Goal: Task Accomplishment & Management: Complete application form

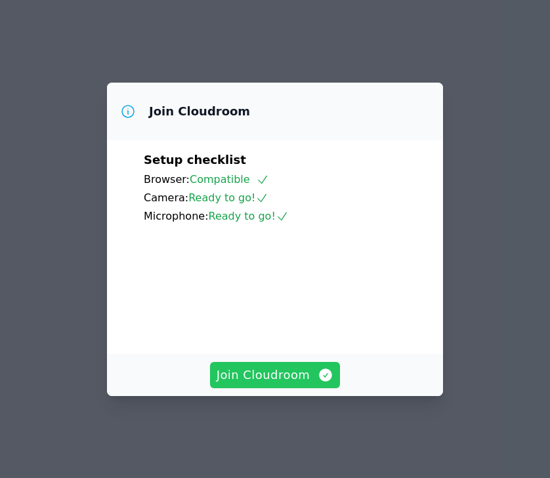
click at [274, 383] on span "Join Cloudroom" at bounding box center [275, 375] width 117 height 18
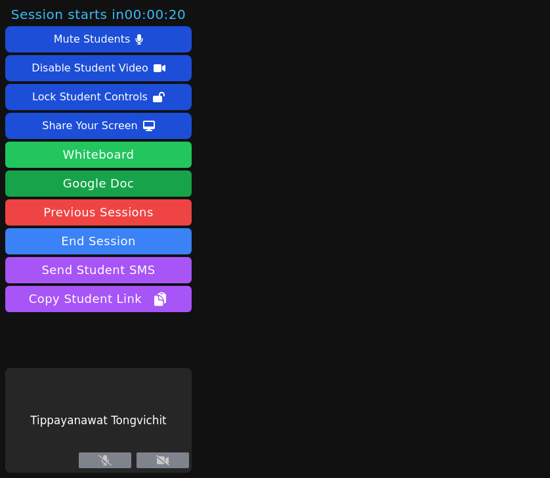
click at [148, 157] on button "Whiteboard" at bounding box center [98, 155] width 186 height 26
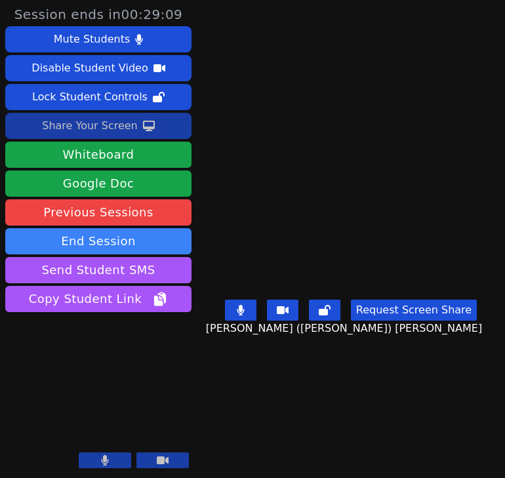
click at [114, 127] on div "Share Your Screen" at bounding box center [90, 125] width 96 height 21
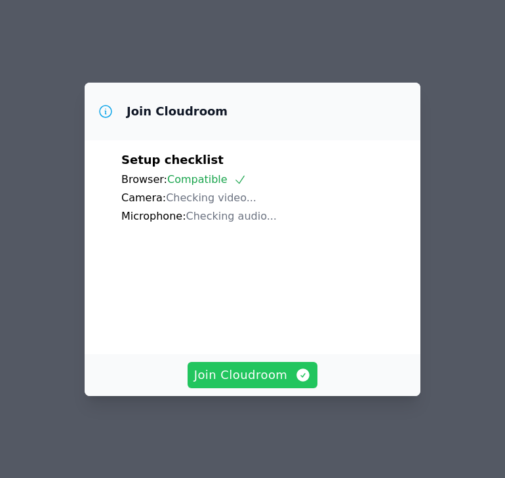
click at [241, 381] on span "Join Cloudroom" at bounding box center [252, 375] width 117 height 18
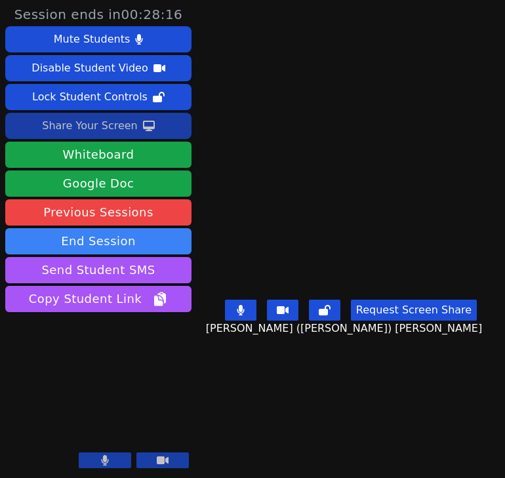
click at [99, 122] on div "Share Your Screen" at bounding box center [90, 125] width 96 height 21
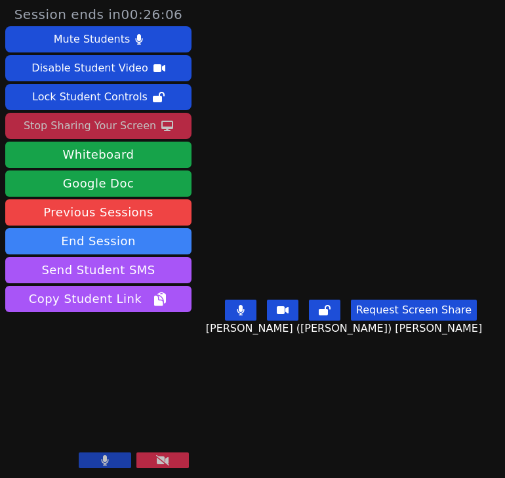
click at [106, 127] on div "Stop Sharing Your Screen" at bounding box center [90, 125] width 133 height 21
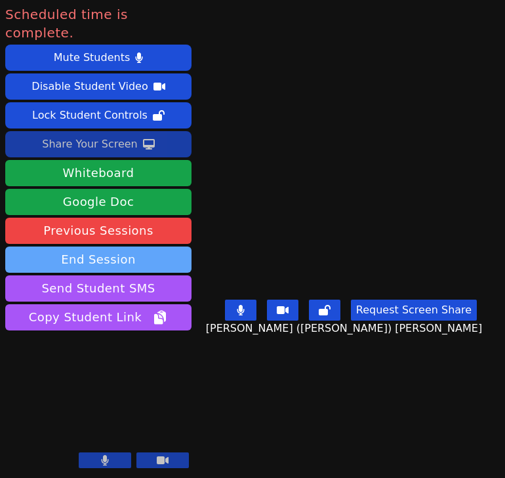
click at [142, 249] on button "End Session" at bounding box center [98, 260] width 186 height 26
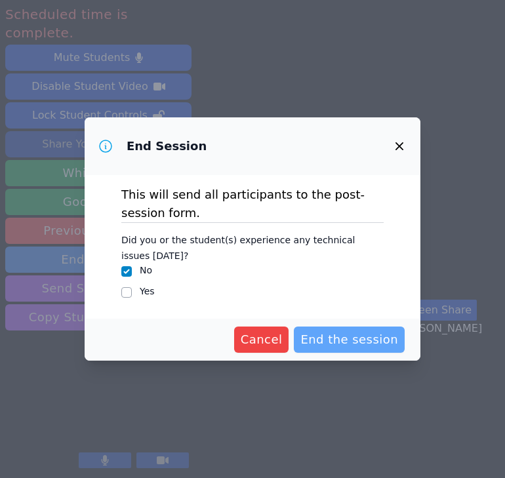
click at [322, 337] on span "End the session" at bounding box center [350, 340] width 98 height 18
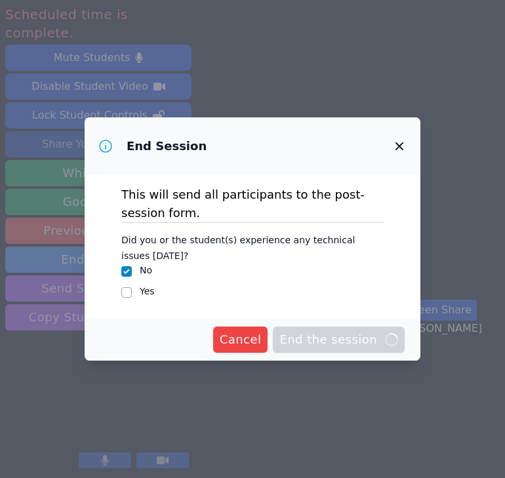
click at [262, 341] on span "Cancel" at bounding box center [241, 340] width 42 height 18
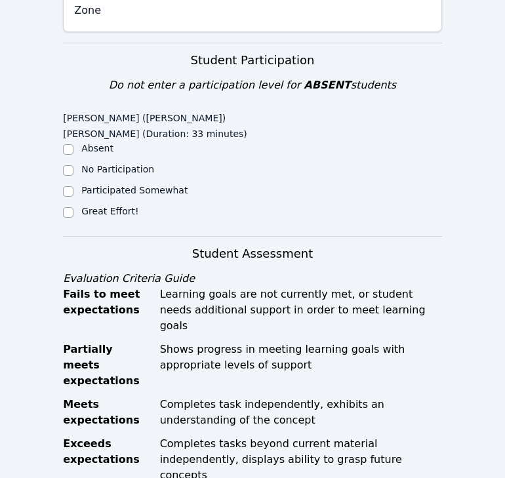
scroll to position [456, 0]
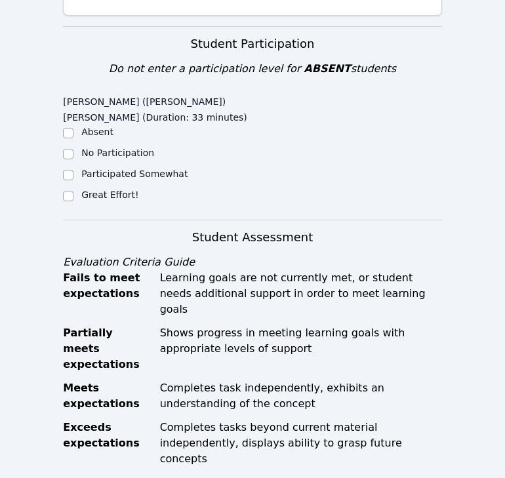
click at [83, 125] on ul "Absent No Participation Participated Somewhat Great Effort!" at bounding box center [158, 164] width 190 height 79
click at [88, 190] on label "Great Effort!" at bounding box center [109, 195] width 57 height 10
click at [73, 191] on input "Great Effort!" at bounding box center [68, 196] width 10 height 10
checkbox input "true"
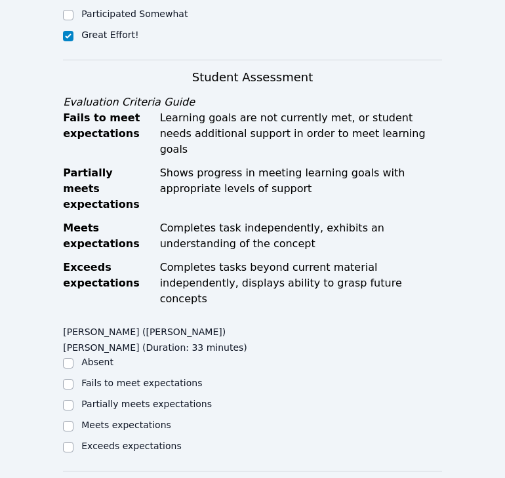
click at [107, 420] on label "Meets expectations" at bounding box center [126, 425] width 90 height 10
click at [73, 421] on input "Meets expectations" at bounding box center [68, 426] width 10 height 10
checkbox input "true"
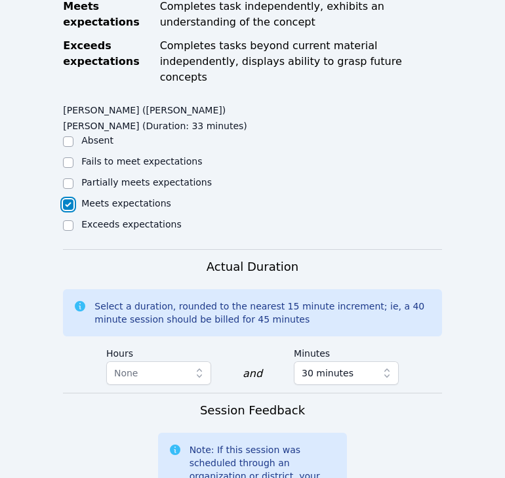
scroll to position [961, 0]
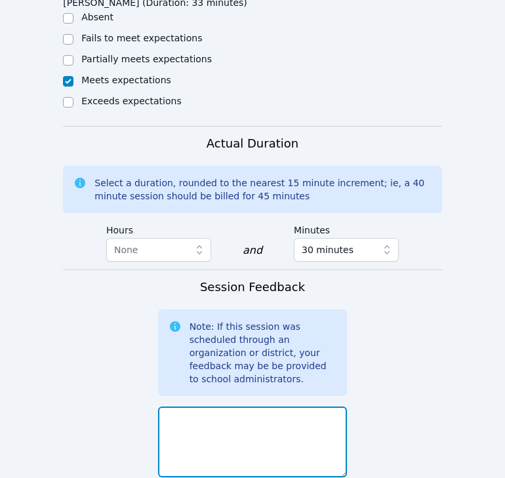
click at [203, 407] on textarea at bounding box center [253, 442] width 190 height 71
type textarea "e"
drag, startPoint x: 341, startPoint y: 298, endPoint x: 52, endPoint y: 296, distance: 288.8
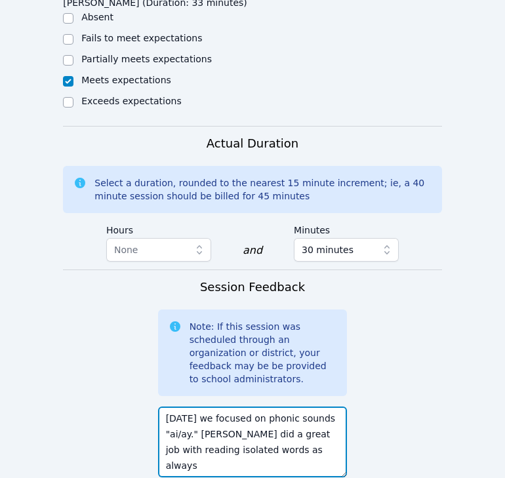
click at [194, 407] on textarea "[DATE] we focused on phonic sounds "ai/ay." [PERSON_NAME] did a great job with …" at bounding box center [253, 442] width 190 height 71
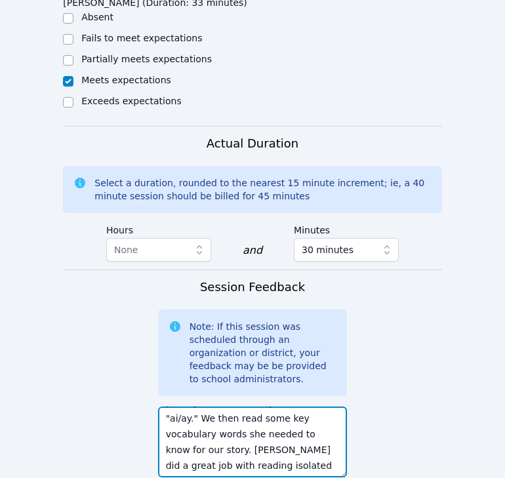
click at [304, 407] on textarea "[DATE] we focused on phonic sounds "ai/ay." We then read some key vocabulary wo…" at bounding box center [253, 442] width 190 height 71
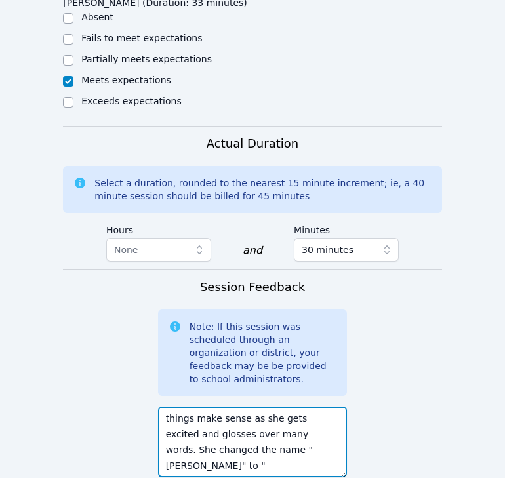
scroll to position [157, 0]
drag, startPoint x: 301, startPoint y: 348, endPoint x: 289, endPoint y: 312, distance: 38.2
click at [289, 407] on textarea "[DATE] we focused on phonic sounds "ai/ay." We then read some key vocabulary wo…" at bounding box center [253, 442] width 190 height 71
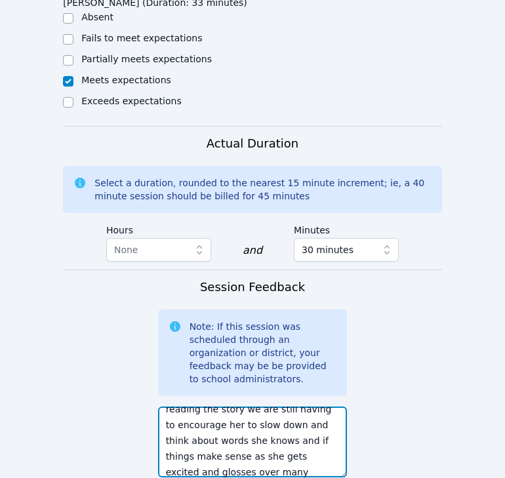
scroll to position [142, 0]
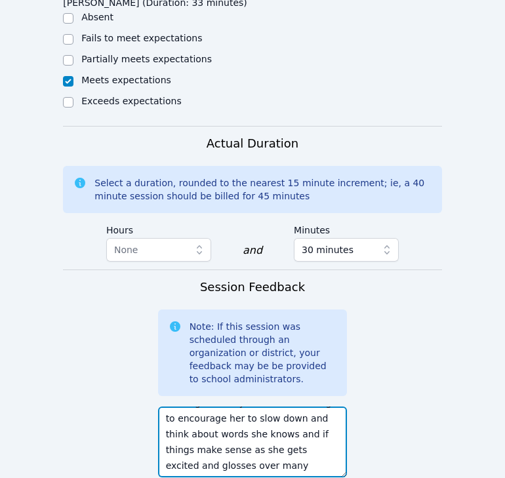
drag, startPoint x: 335, startPoint y: 351, endPoint x: 270, endPoint y: 354, distance: 65.0
click at [271, 402] on div "[DATE] we focused on phonic sounds "ai/ay." We then read some key vocabulary wo…" at bounding box center [253, 446] width 190 height 89
click at [235, 407] on textarea "[DATE] we focused on phonic sounds "ai/ay." We then read some key vocabulary wo…" at bounding box center [253, 442] width 190 height 71
click at [238, 407] on textarea "[DATE] we focused on phonic sounds "ai/ay." We then read some key vocabulary wo…" at bounding box center [253, 442] width 190 height 71
click at [239, 407] on textarea "[DATE] we focused on phonic sounds "ai/ay." We then read some key vocabulary wo…" at bounding box center [253, 442] width 190 height 71
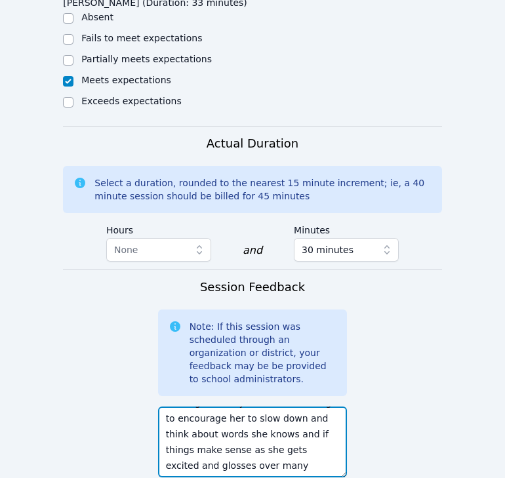
click at [239, 407] on textarea "[DATE] we focused on phonic sounds "ai/ay." We then read some key vocabulary wo…" at bounding box center [253, 442] width 190 height 71
click at [243, 407] on textarea "[DATE] we focused on phonic sounds "ai/ay." We then read some key vocabulary wo…" at bounding box center [253, 442] width 190 height 71
click at [242, 407] on textarea "[DATE] we focused on phonic sounds "ai/ay." We then read some key vocabulary wo…" at bounding box center [253, 442] width 190 height 71
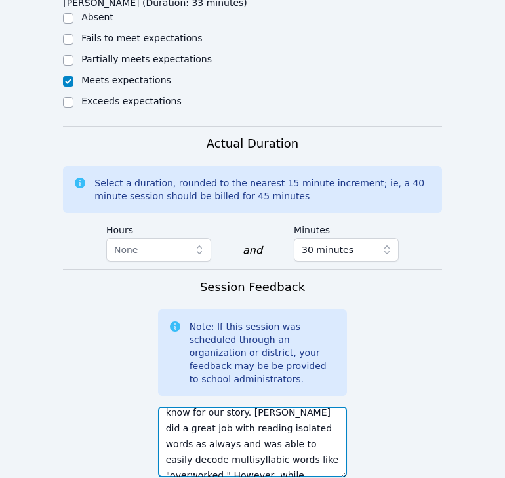
scroll to position [52, 0]
drag, startPoint x: 274, startPoint y: 324, endPoint x: 328, endPoint y: 318, distance: 54.8
click at [330, 407] on textarea "[DATE] we focused on phonic sounds "ai/ay." We then read some key vocabulary wo…" at bounding box center [253, 442] width 190 height 71
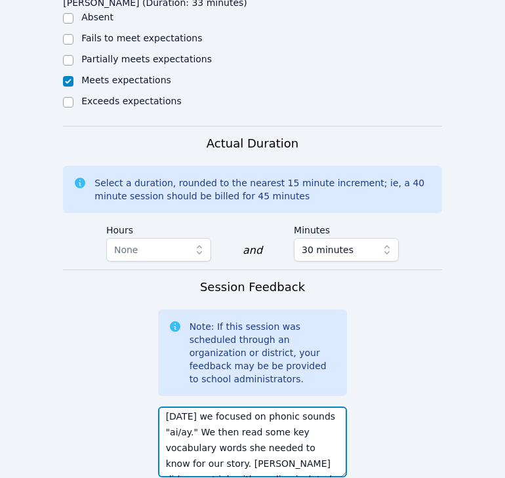
scroll to position [16, 0]
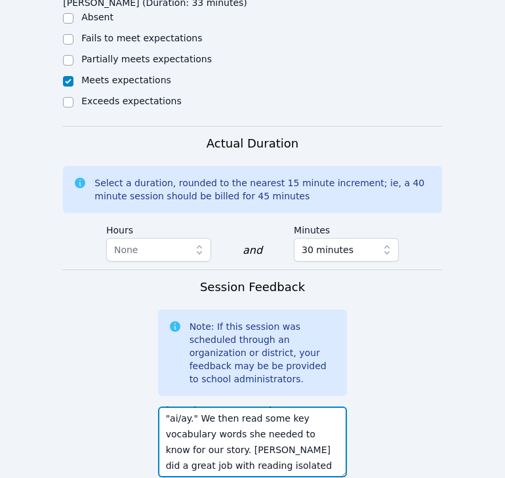
click at [219, 407] on textarea "[DATE] we focused on phonic sounds "ai/ay." We then read some key vocabulary wo…" at bounding box center [253, 442] width 190 height 71
drag, startPoint x: 257, startPoint y: 293, endPoint x: 278, endPoint y: 294, distance: 21.0
click at [280, 407] on textarea "[DATE] we focused on phonic sounds "ai/ay." We then read some key vocabulary wo…" at bounding box center [253, 442] width 190 height 71
click at [279, 407] on textarea "[DATE] we focused on phonic sounds "ai/ay." We then read key vocabulary words s…" at bounding box center [253, 442] width 190 height 71
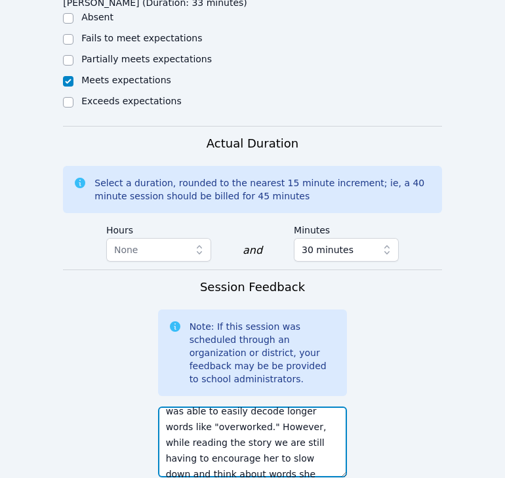
scroll to position [1101, 0]
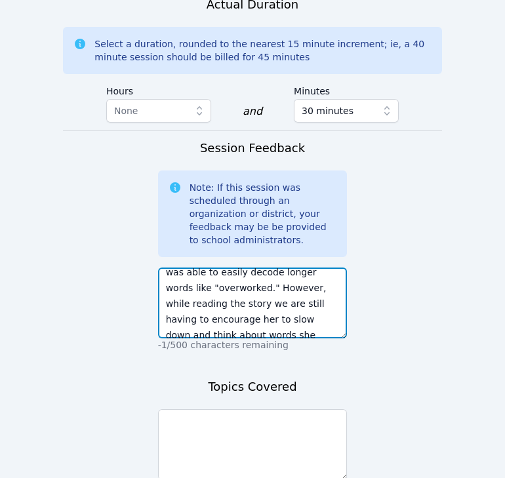
type textarea "[DATE] we focused on phonic sounds "ai/ay." We then read key vocabulary words s…"
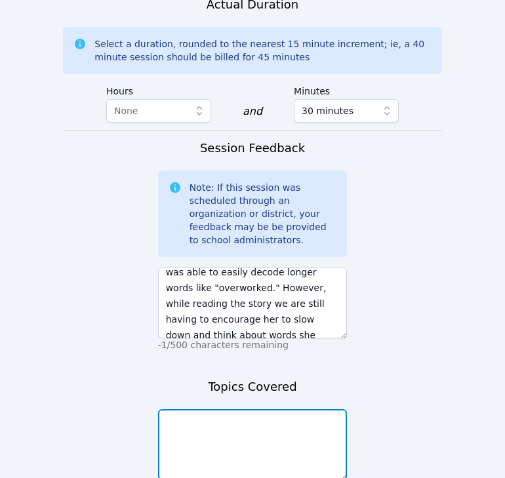
click at [278, 409] on textarea at bounding box center [253, 444] width 190 height 71
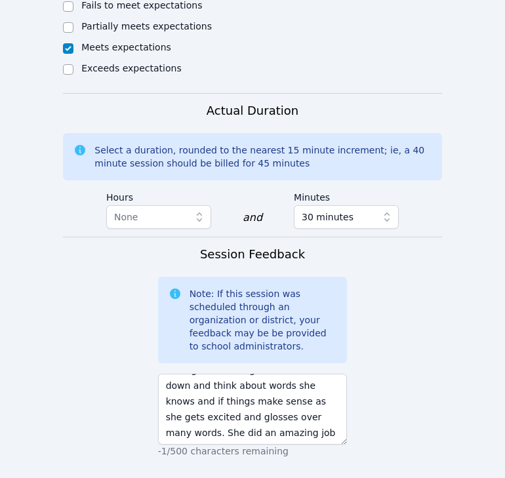
scroll to position [1005, 0]
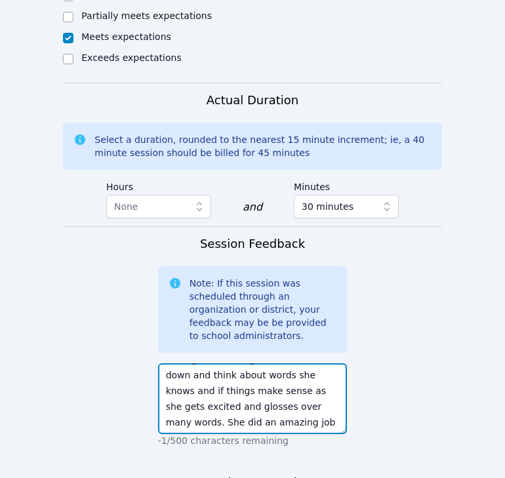
click at [248, 364] on textarea "[DATE] we focused on phonic sounds "ai/ay." We then read key vocabulary words s…" at bounding box center [253, 399] width 190 height 71
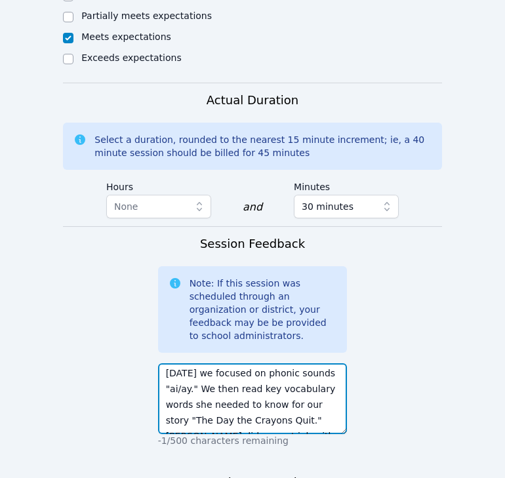
scroll to position [0, 0]
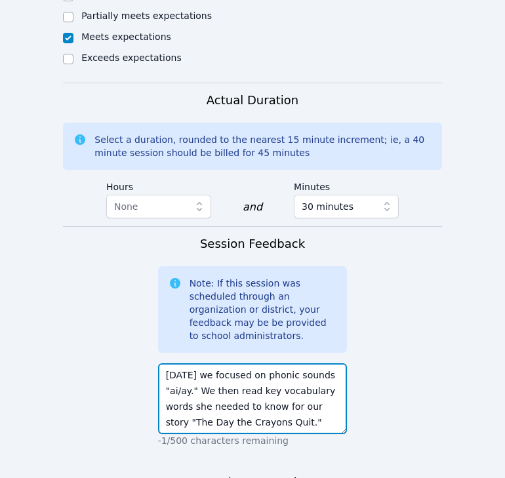
drag, startPoint x: 283, startPoint y: 301, endPoint x: 294, endPoint y: 282, distance: 21.2
click at [294, 364] on textarea "[DATE] we focused on phonic sounds "ai/ay." We then read key vocabulary words s…" at bounding box center [253, 399] width 190 height 71
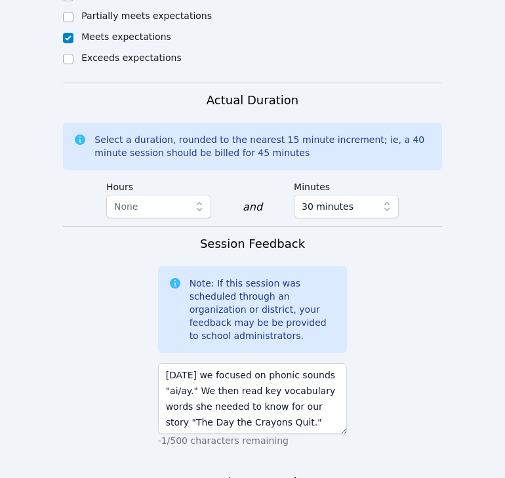
paste textarea "our story "The Day the Crayons Quit.""
drag, startPoint x: 206, startPoint y: 394, endPoint x: 141, endPoint y: 394, distance: 65.0
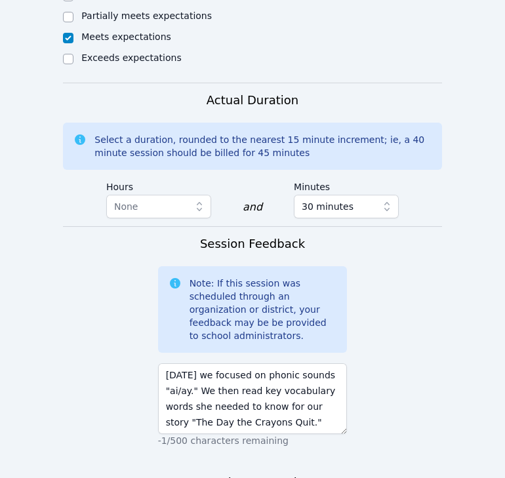
click at [146, 394] on form "Student Participation Do not enter a participation level for ABSENT students [P…" at bounding box center [252, 69] width 379 height 1183
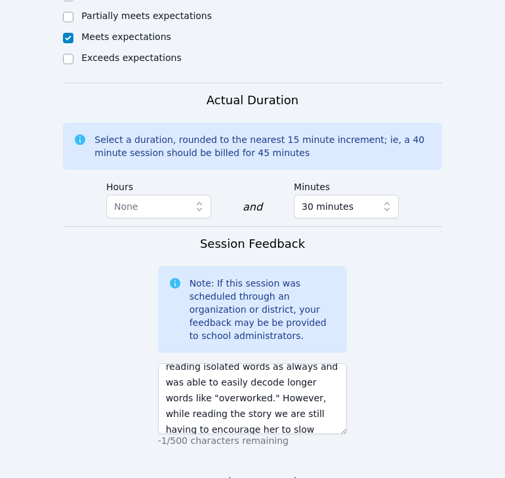
scroll to position [91, 0]
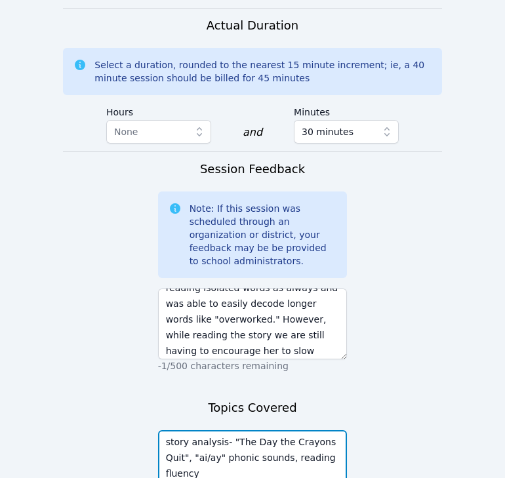
scroll to position [1101, 0]
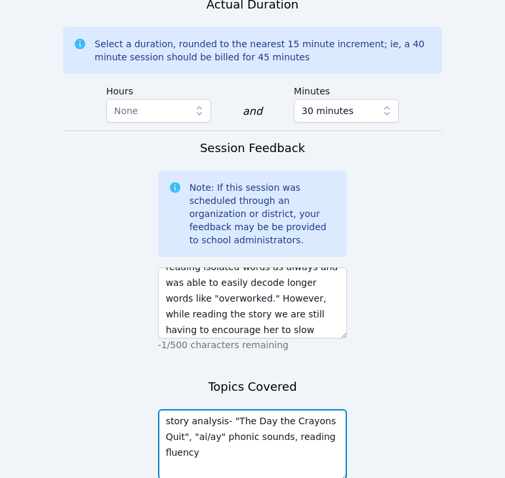
type textarea "story analysis- "The Day the Crayons Quit", "ai/ay" phonic sounds, reading flue…"
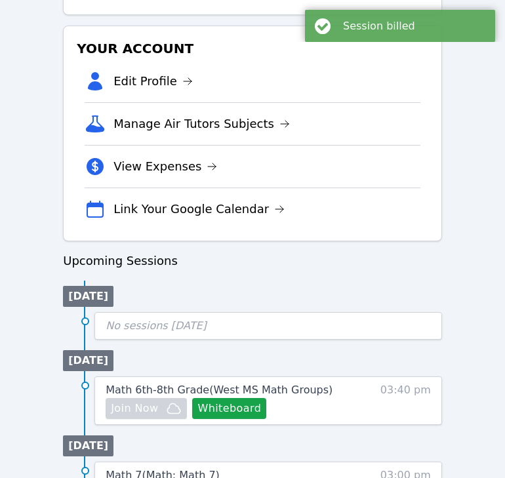
scroll to position [414, 0]
